Goal: Find specific page/section: Find specific page/section

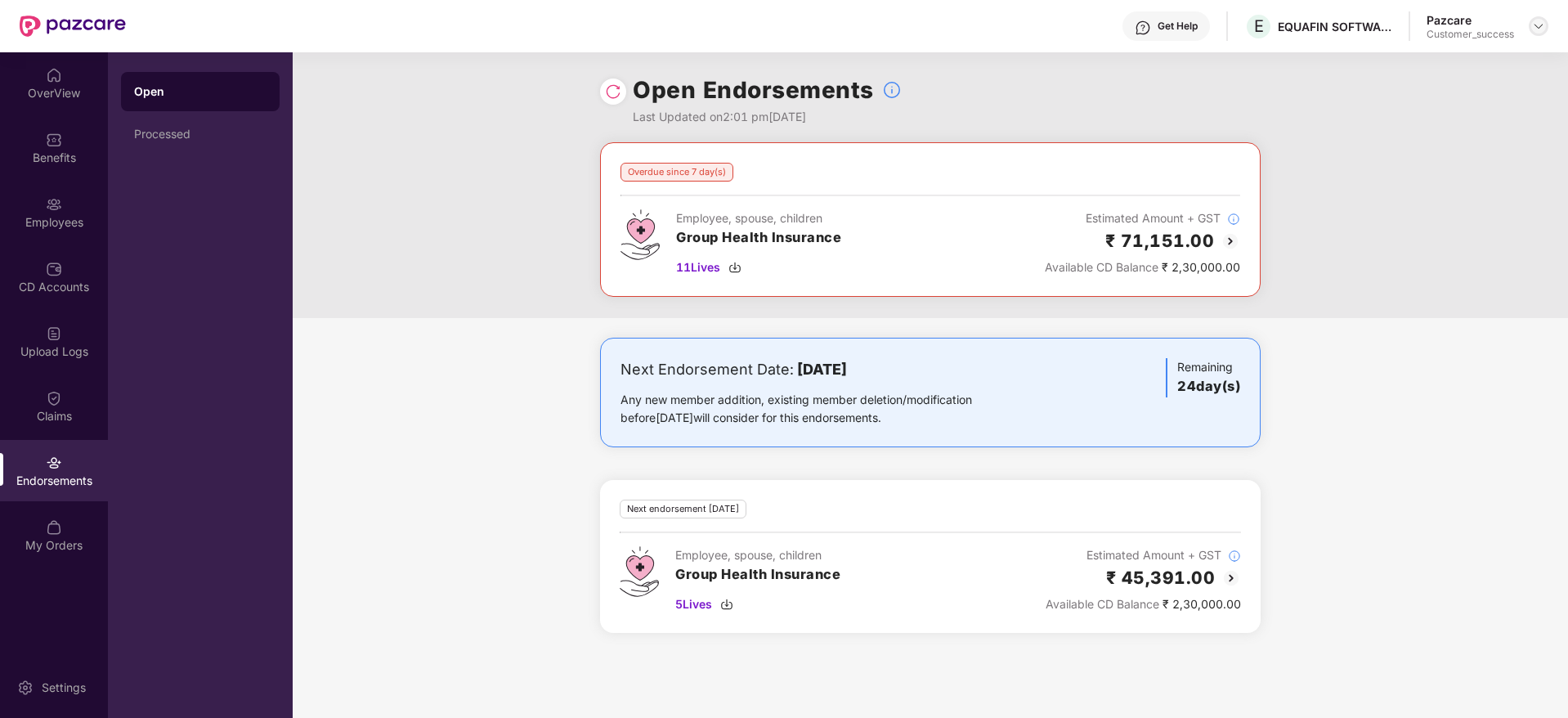
click at [1537, 27] on img at bounding box center [1537, 26] width 13 height 13
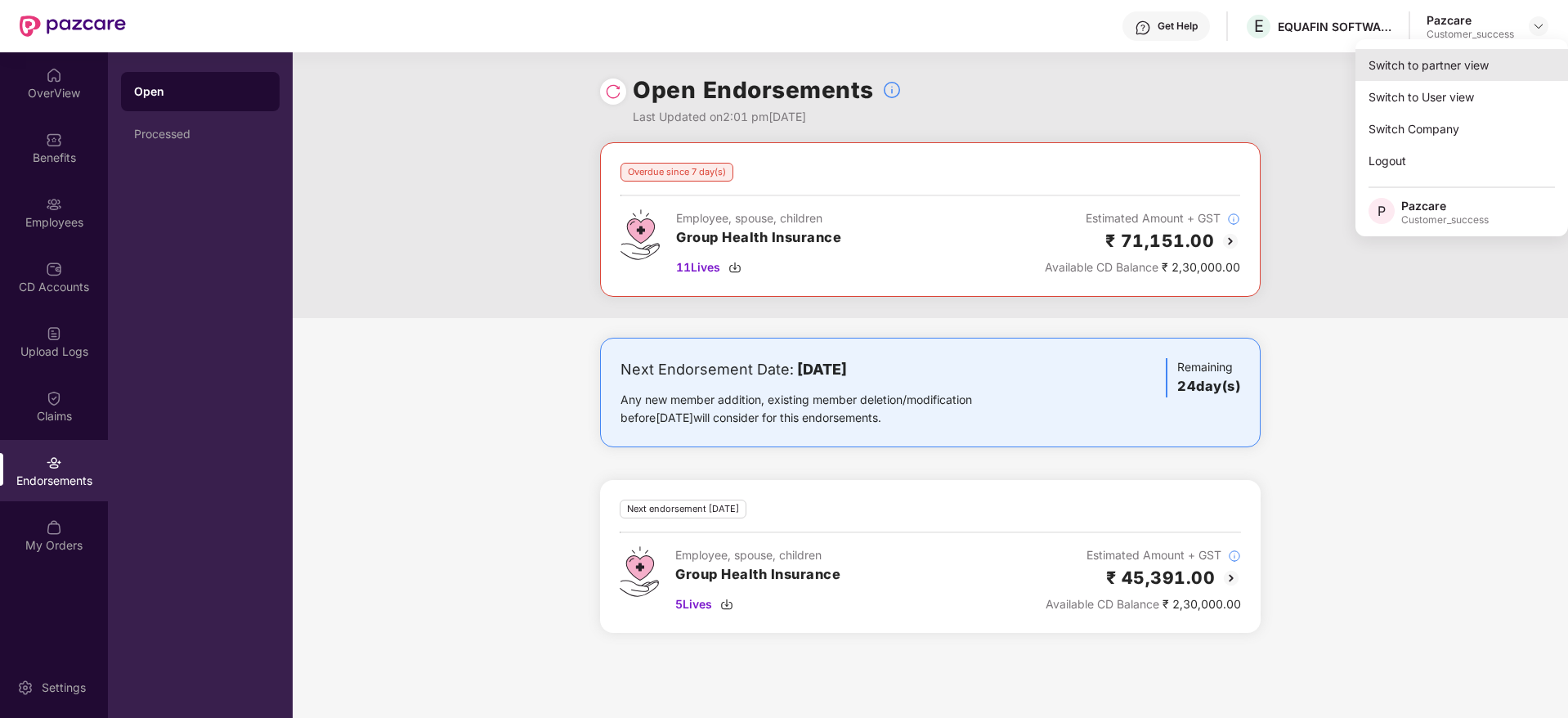
click at [1441, 61] on div "Switch to partner view" at bounding box center [1462, 65] width 213 height 32
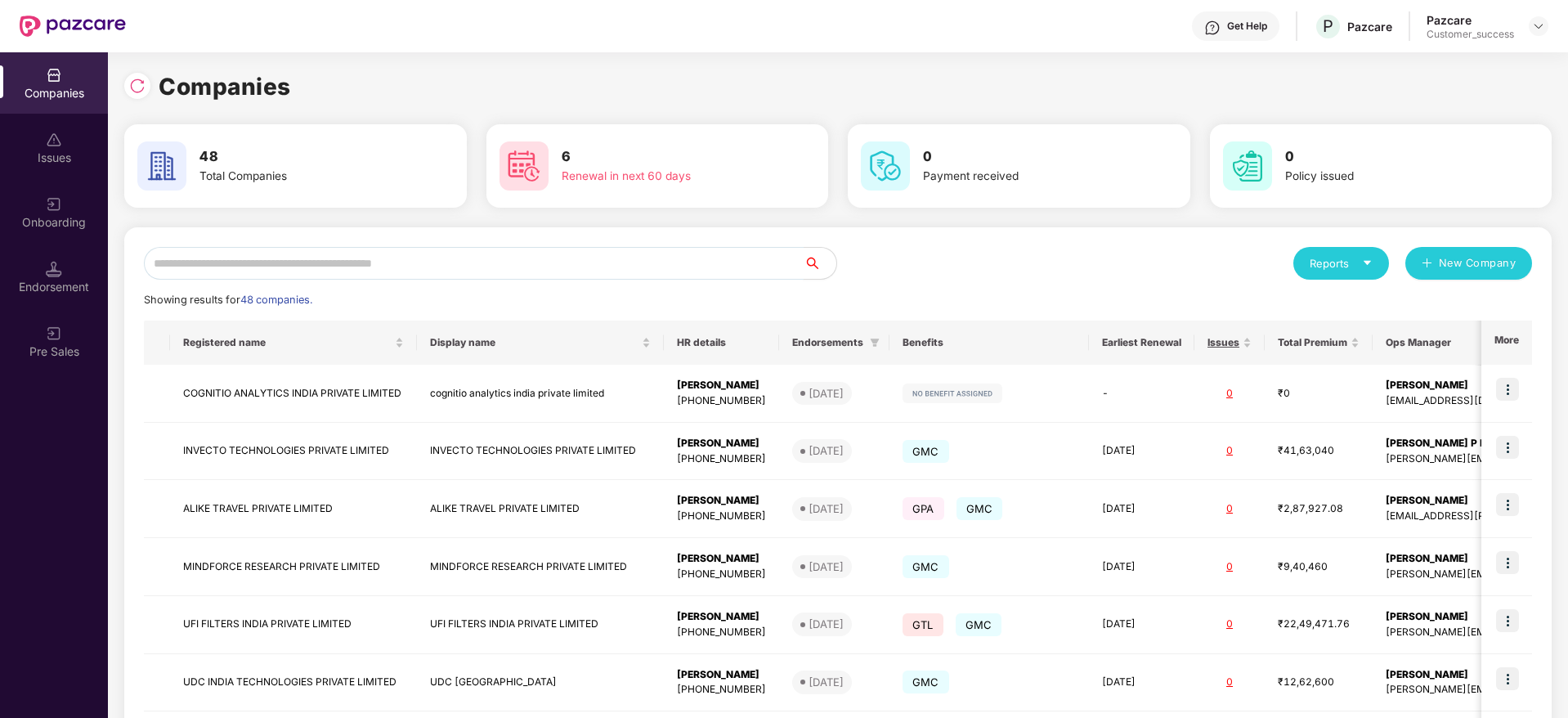
click at [421, 274] on input "text" at bounding box center [474, 263] width 660 height 33
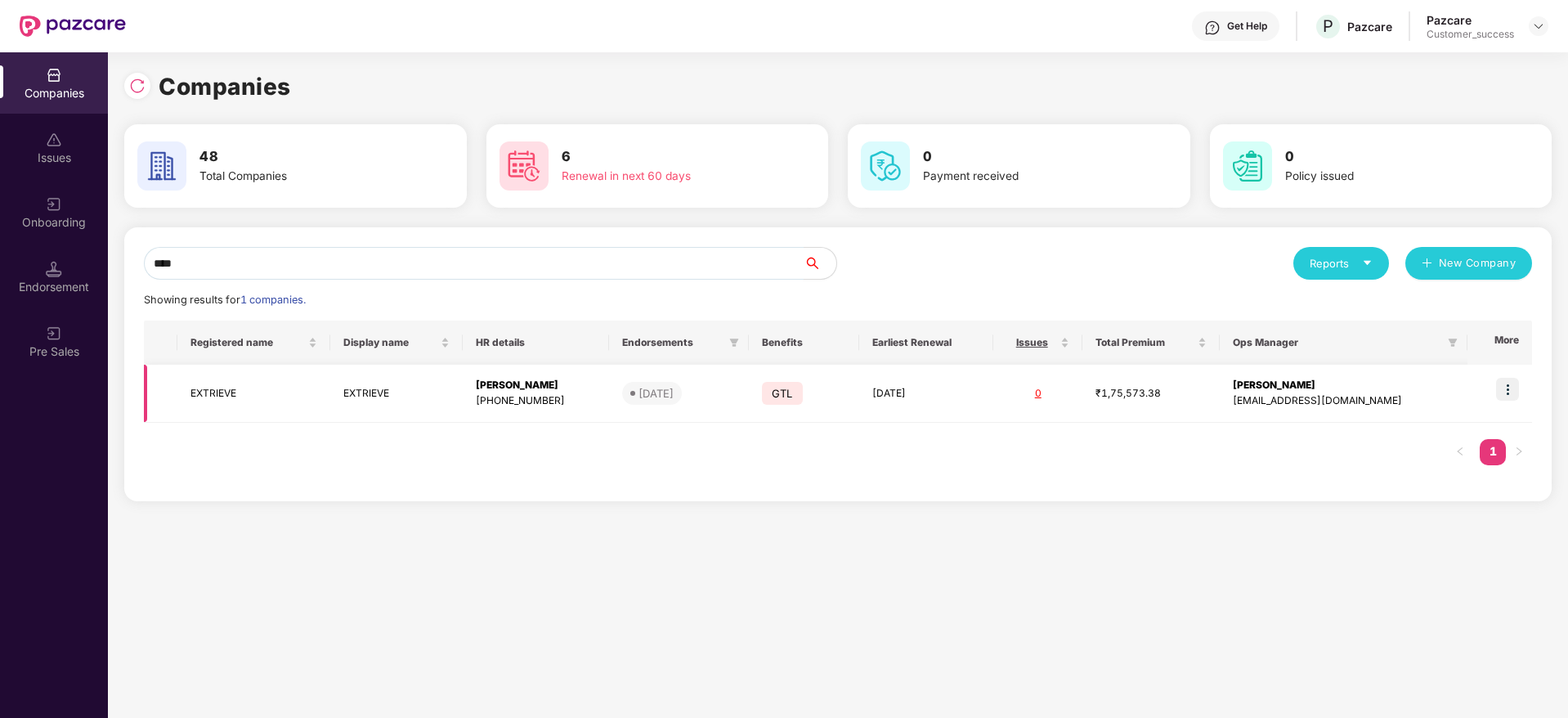
type input "****"
click at [1519, 386] on img at bounding box center [1507, 388] width 23 height 23
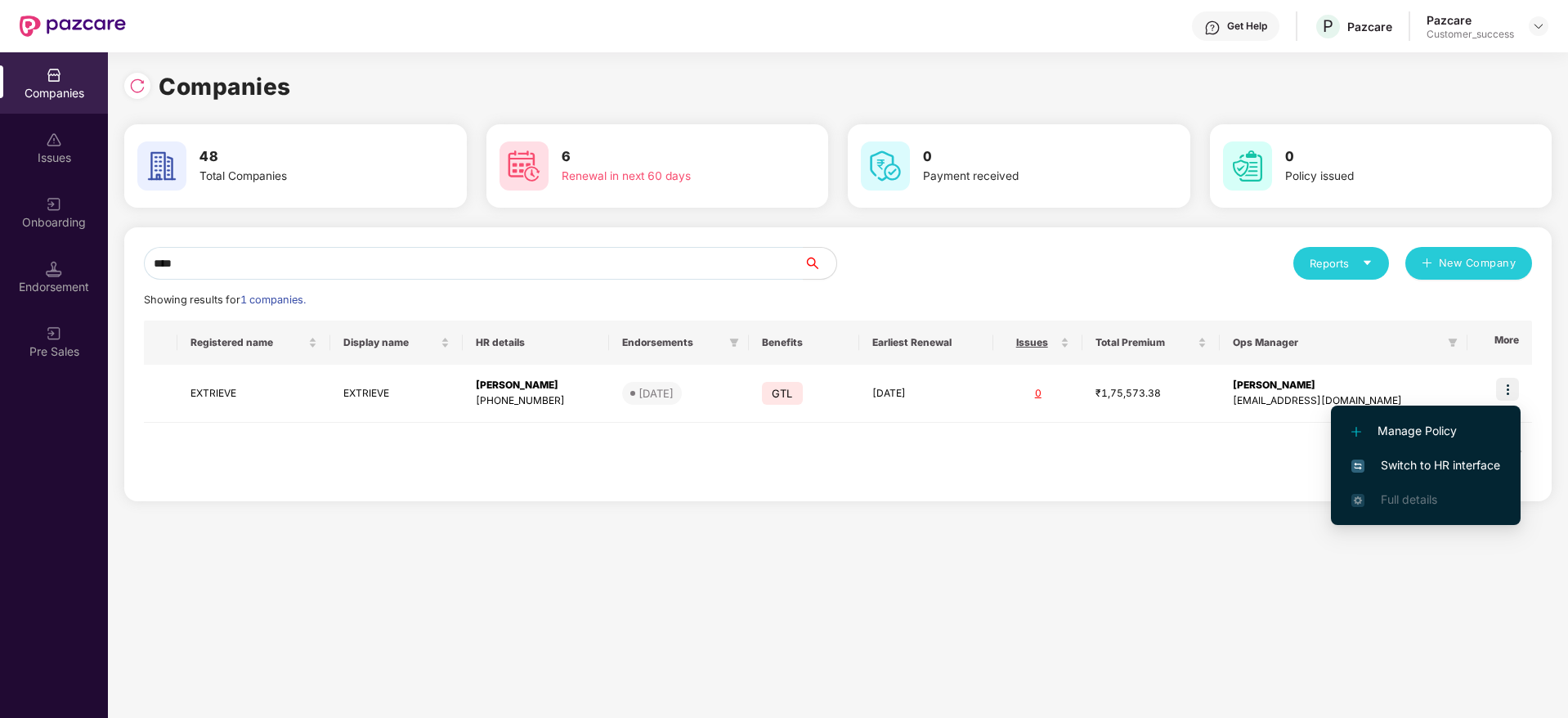
click at [1408, 463] on span "Switch to HR interface" at bounding box center [1425, 465] width 149 height 18
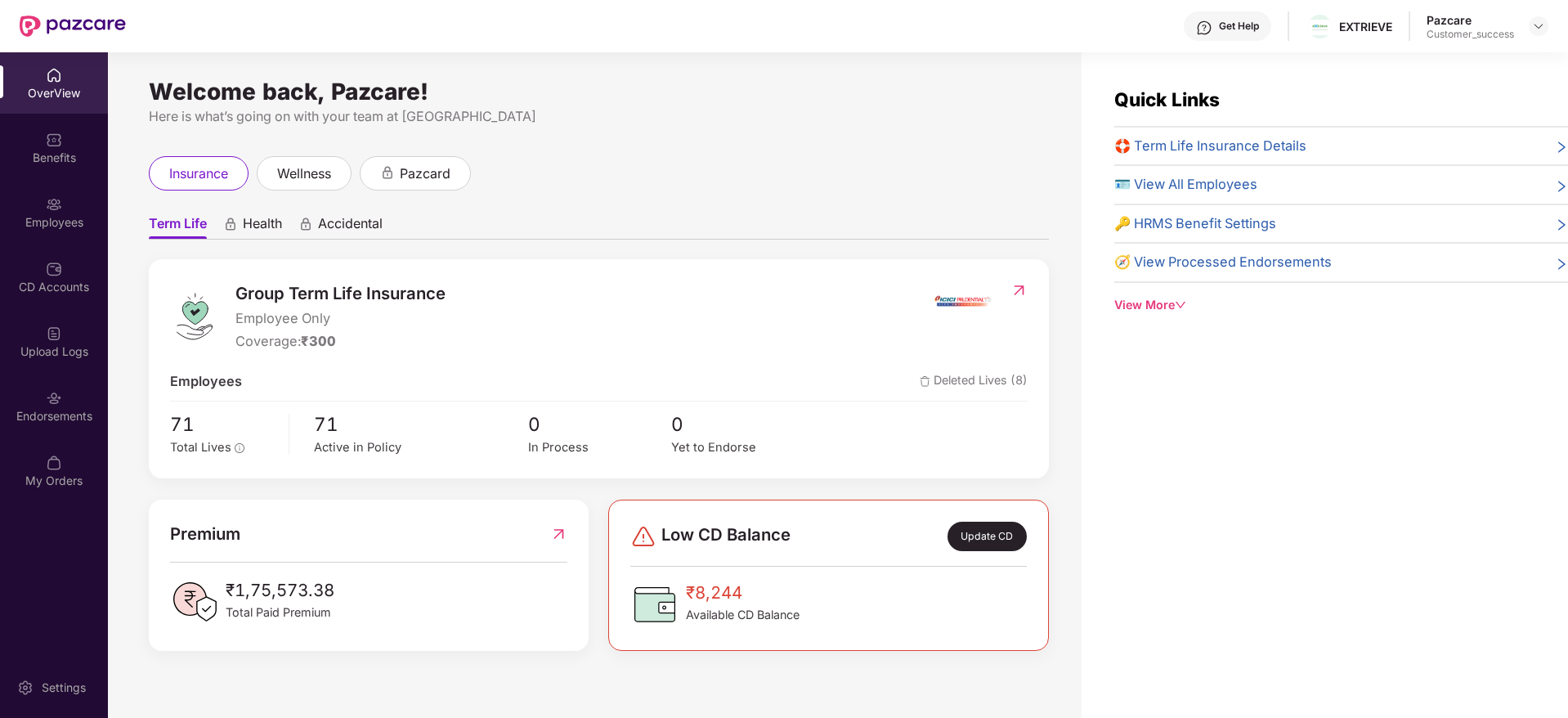
click at [65, 219] on div "Employees" at bounding box center [54, 222] width 108 height 17
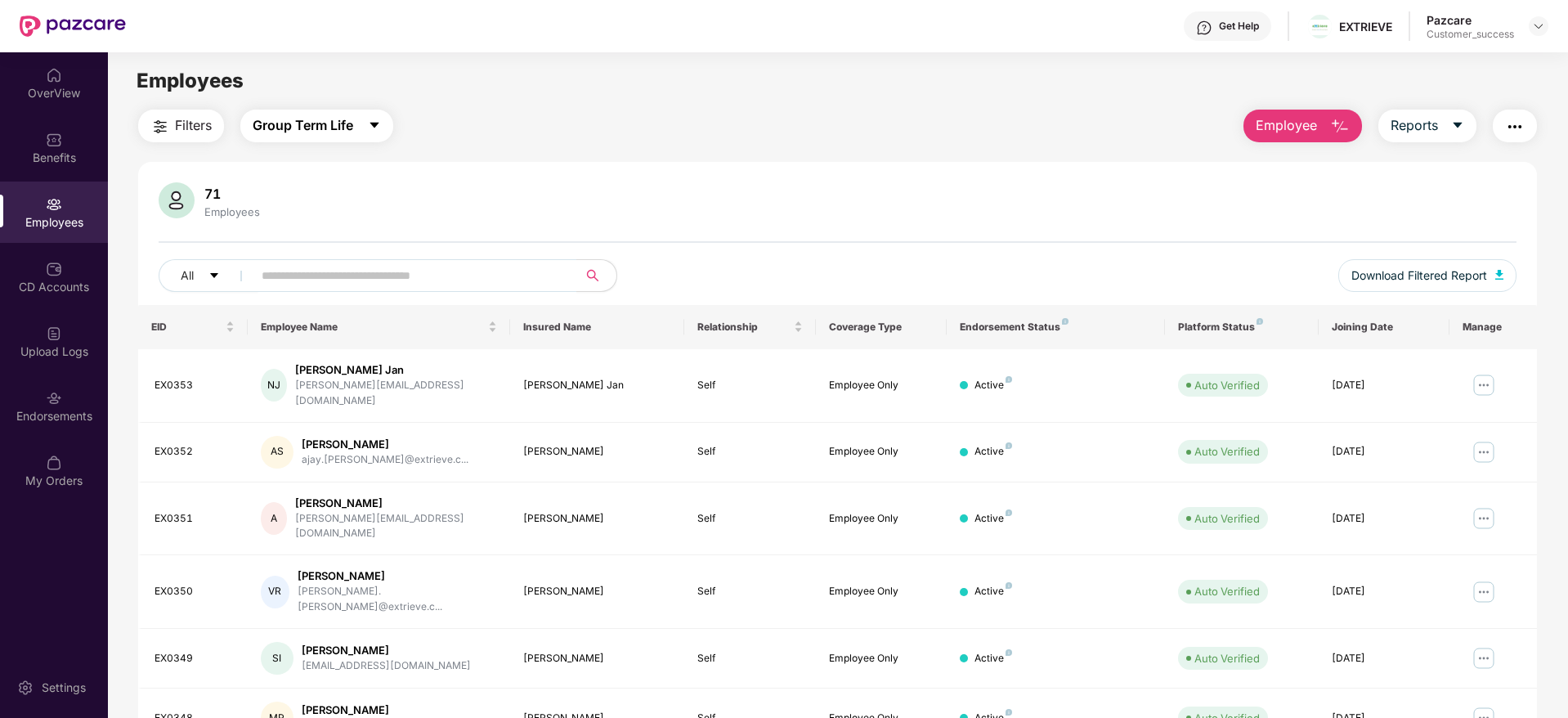
click at [349, 125] on span "Group Term Life" at bounding box center [302, 125] width 100 height 21
click at [554, 173] on div "71 Employees All Download Filtered Report EID Employee Name Insured Name Relati…" at bounding box center [837, 617] width 1399 height 910
